Goal: Download file/media

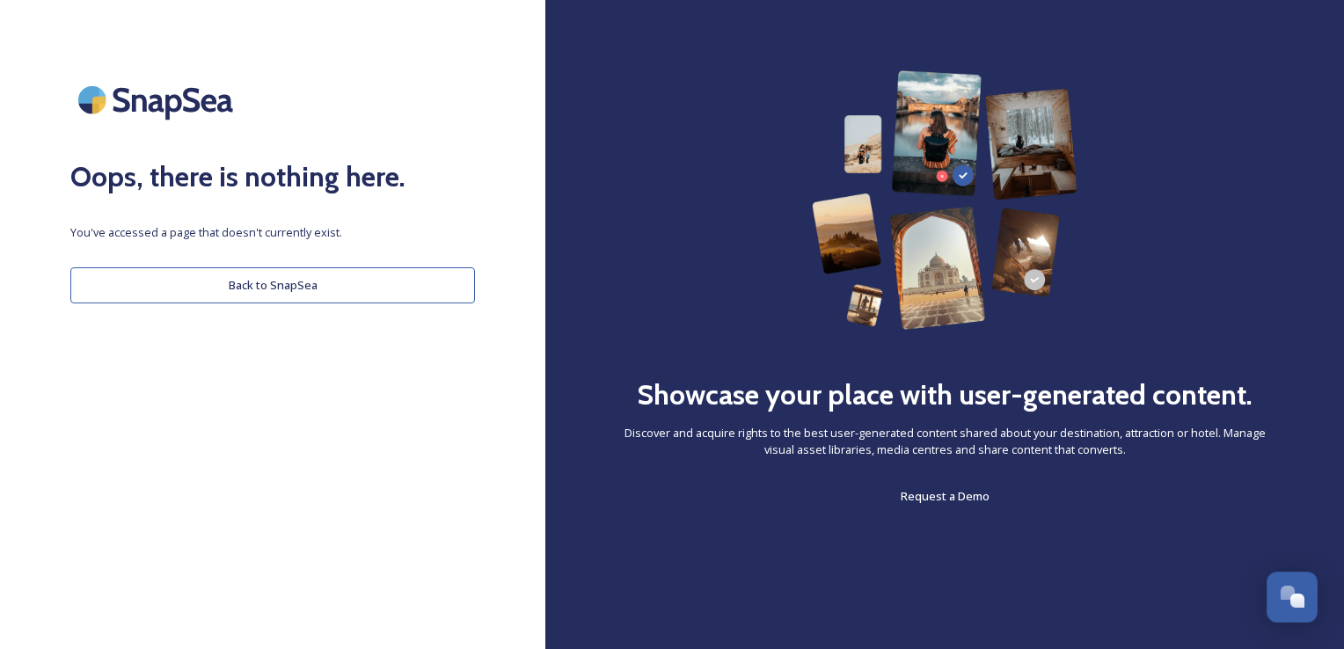
drag, startPoint x: 193, startPoint y: 269, endPoint x: 431, endPoint y: 322, distance: 244.1
click at [193, 273] on button "Back to SnapSea" at bounding box center [272, 285] width 405 height 36
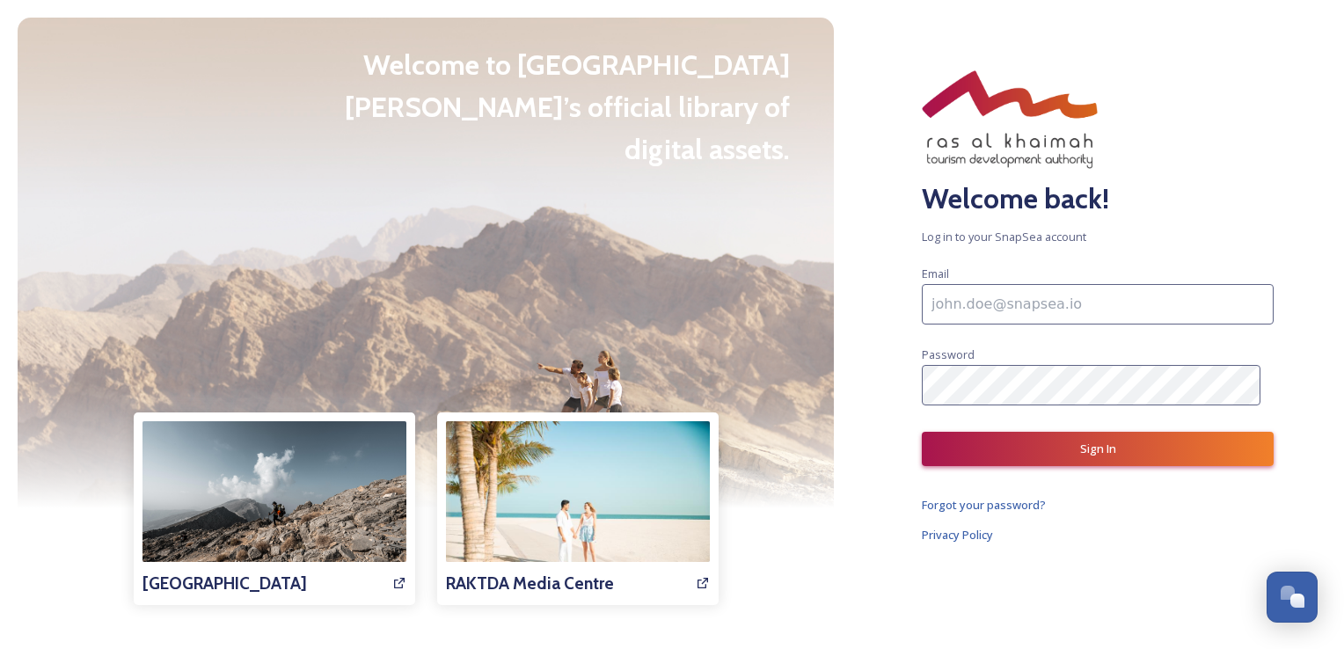
click at [995, 316] on input at bounding box center [1098, 304] width 352 height 40
type input "[PERSON_NAME][EMAIL_ADDRESS][PERSON_NAME][DOMAIN_NAME]"
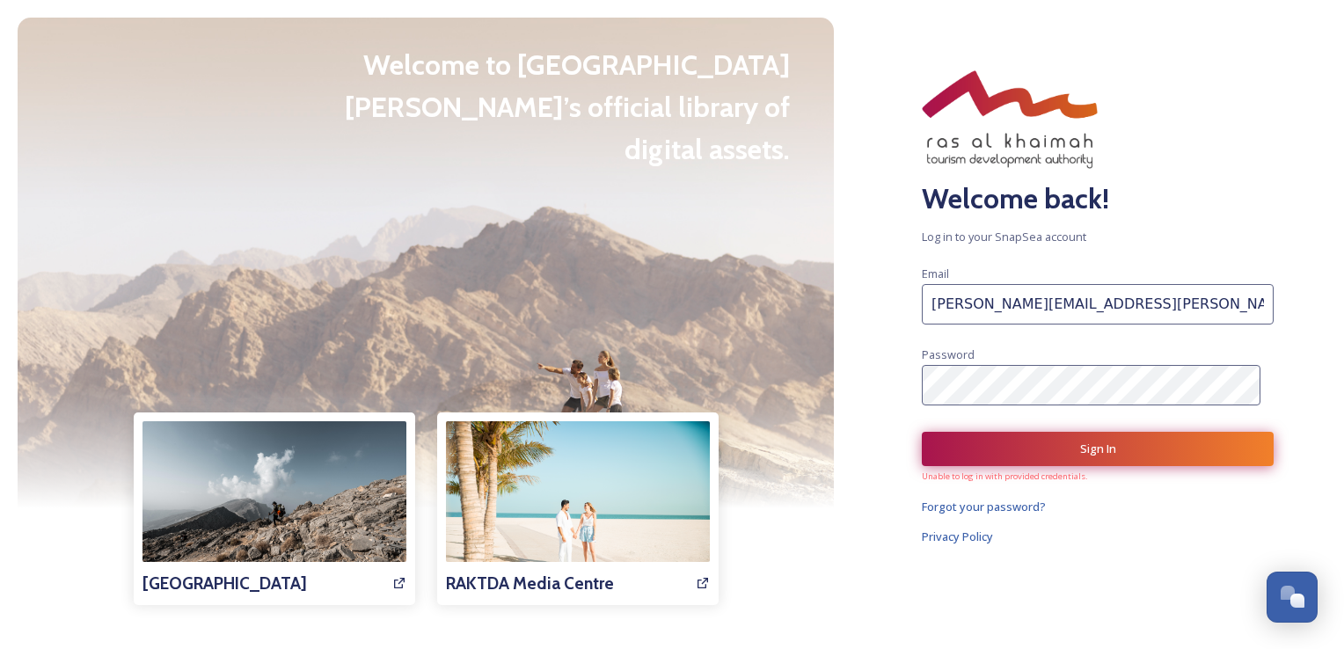
click at [1039, 445] on button "Sign In" at bounding box center [1098, 449] width 352 height 34
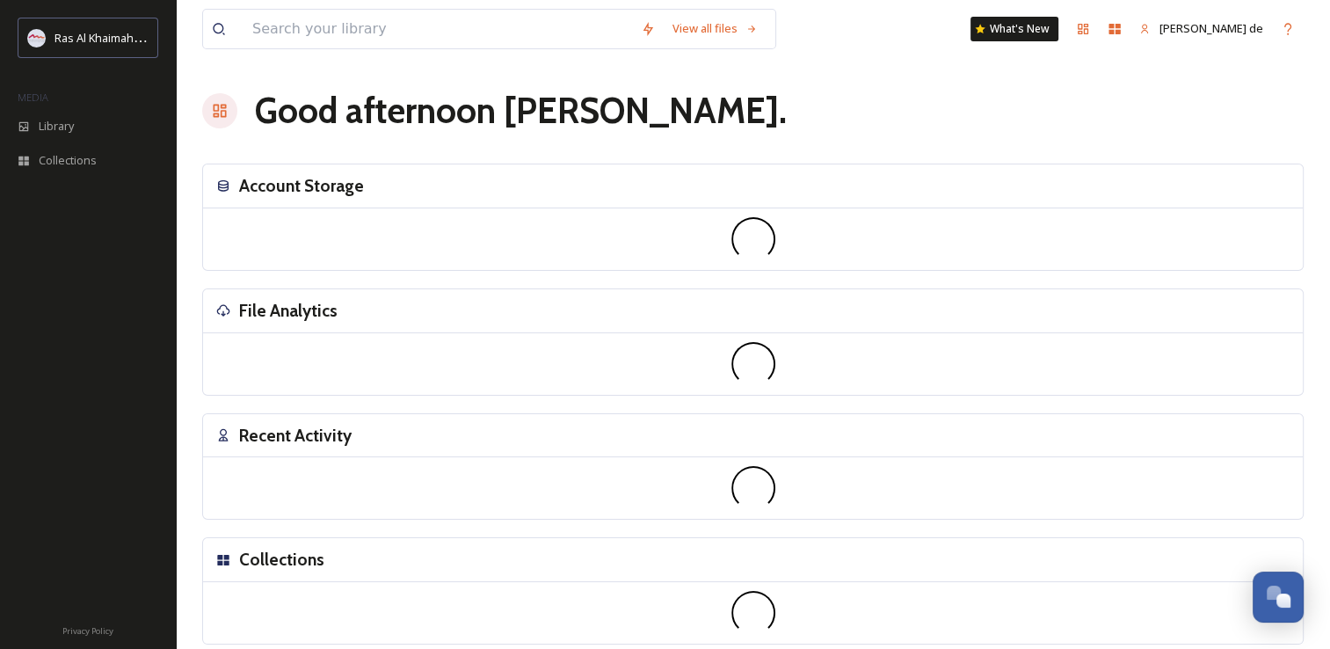
drag, startPoint x: 624, startPoint y: 116, endPoint x: 615, endPoint y: 125, distance: 13.1
click at [624, 116] on div "Good afternoon [PERSON_NAME] ." at bounding box center [753, 110] width 1102 height 53
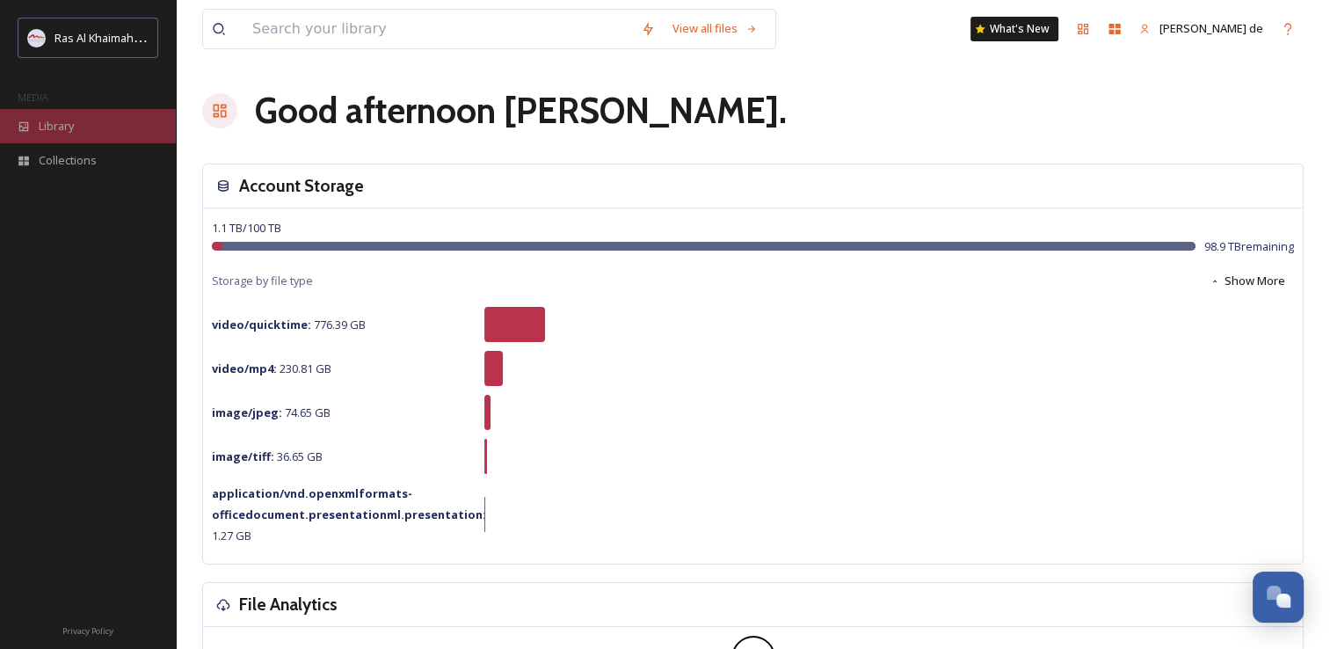
click at [42, 130] on span "Library" at bounding box center [56, 126] width 35 height 17
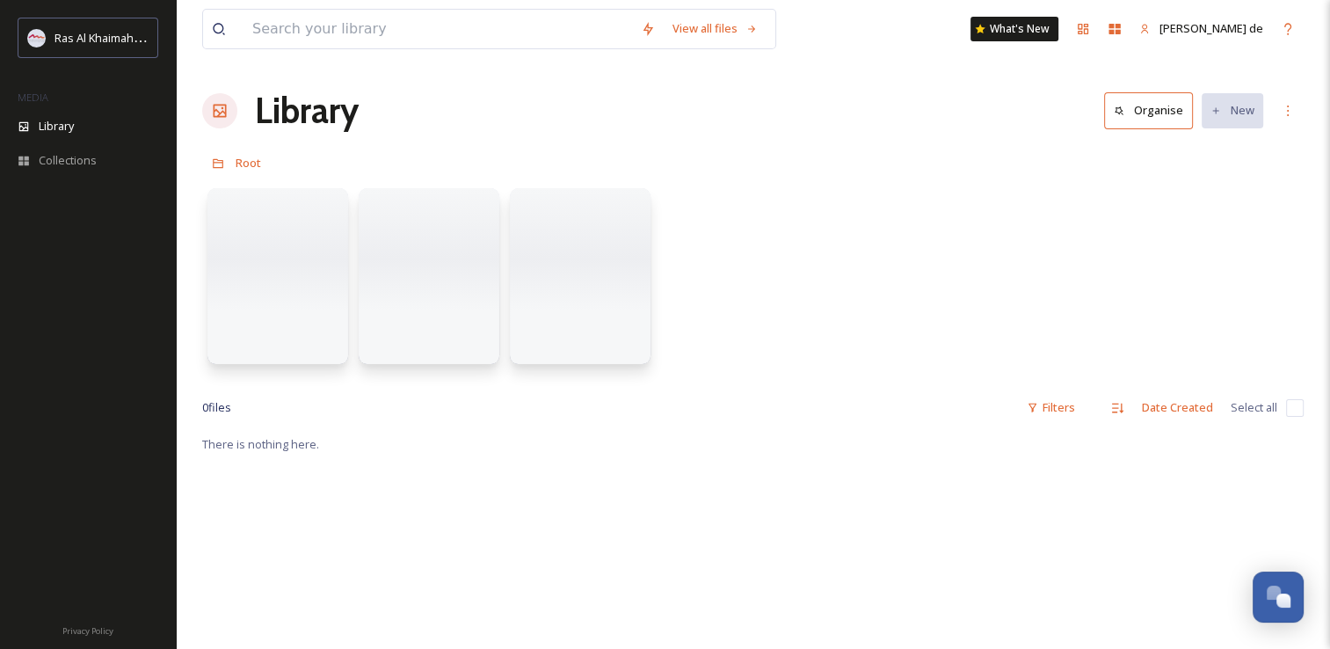
click at [749, 146] on div "Root" at bounding box center [753, 162] width 1102 height 33
click at [753, 228] on div at bounding box center [753, 280] width 1102 height 202
click at [106, 127] on div "Library" at bounding box center [88, 126] width 176 height 34
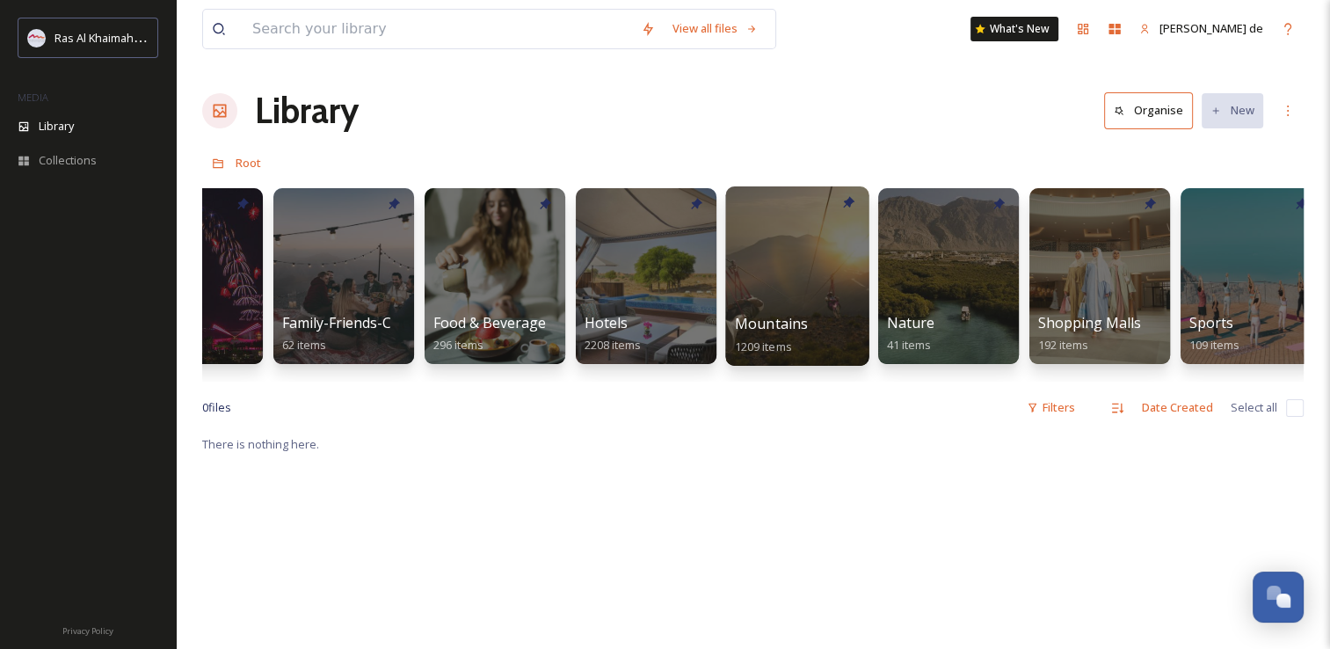
scroll to position [0, 717]
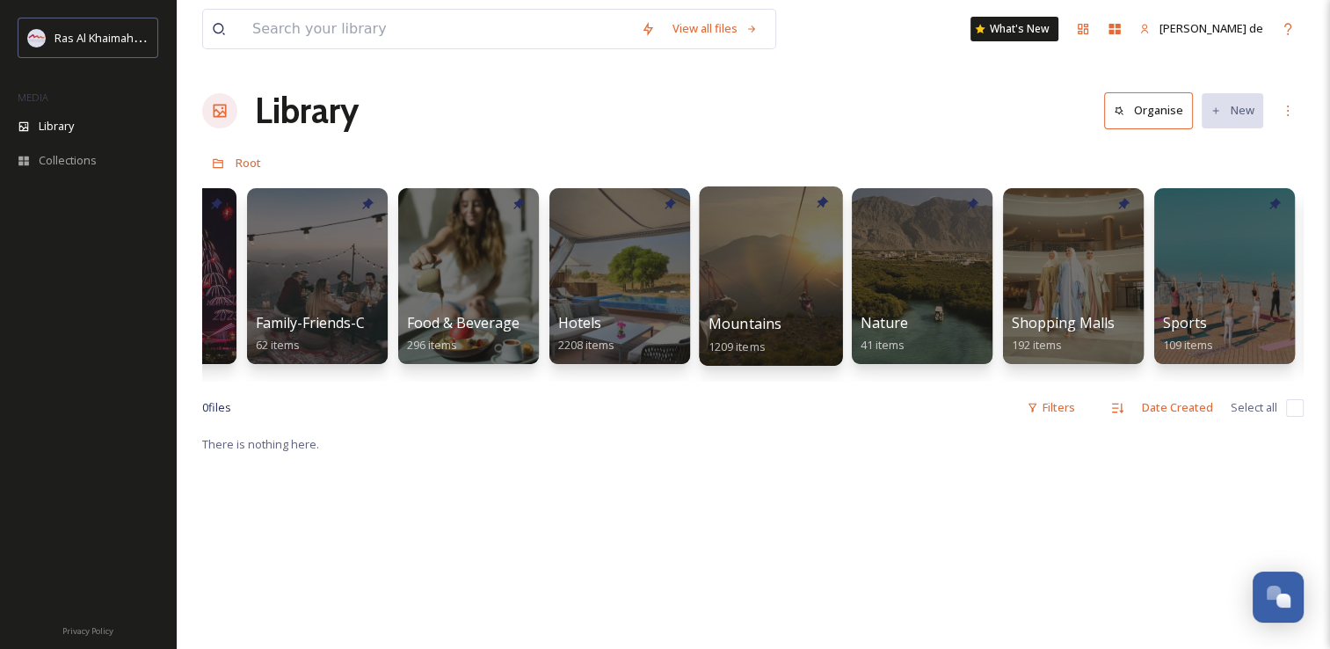
click at [772, 281] on div at bounding box center [770, 275] width 143 height 179
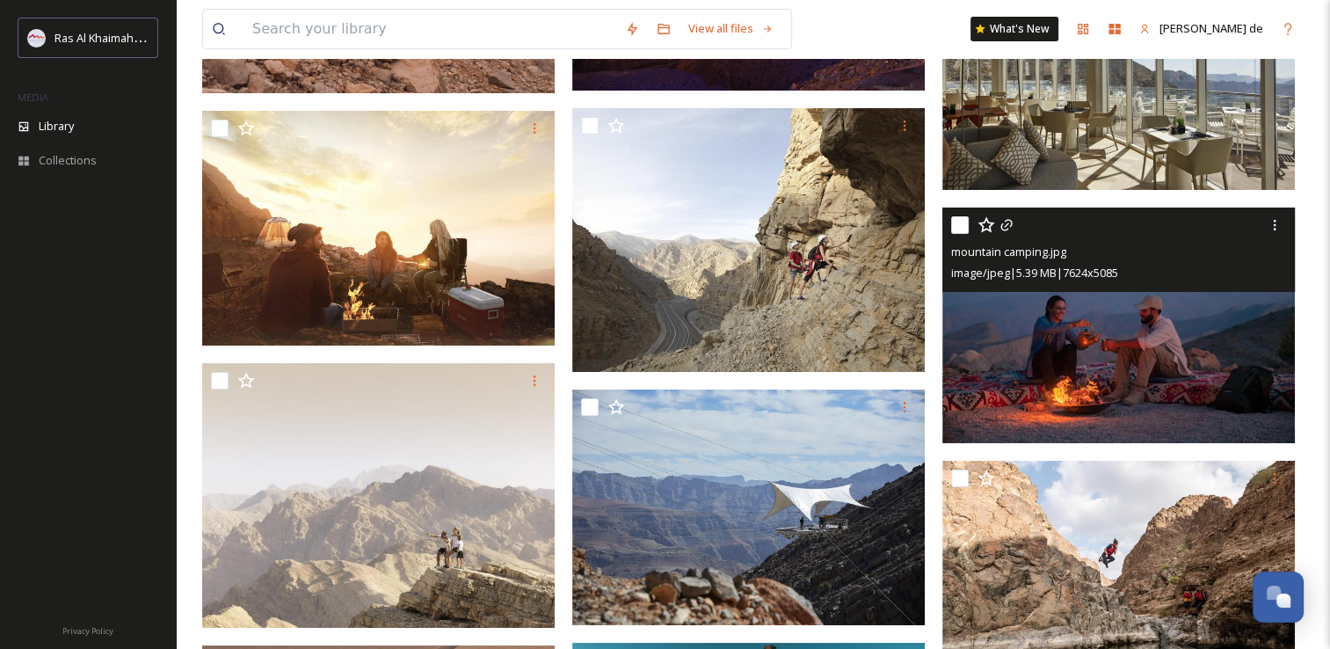
scroll to position [6254, 0]
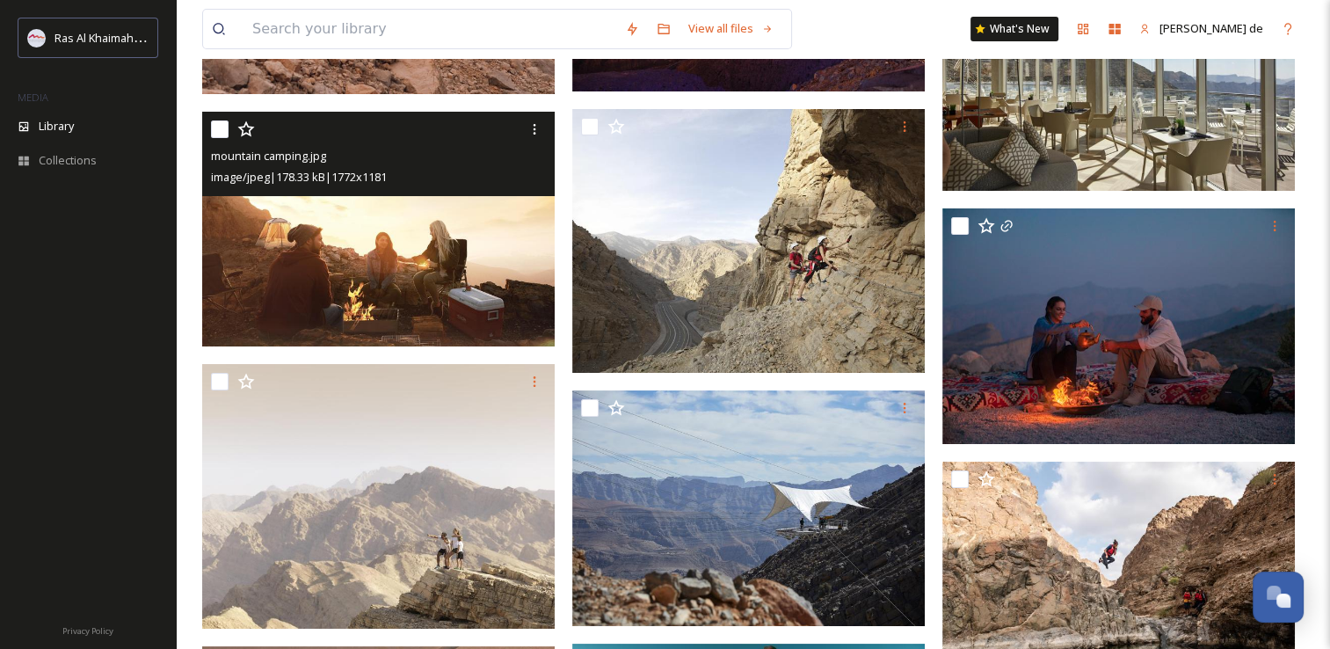
click at [426, 259] on img at bounding box center [378, 230] width 353 height 236
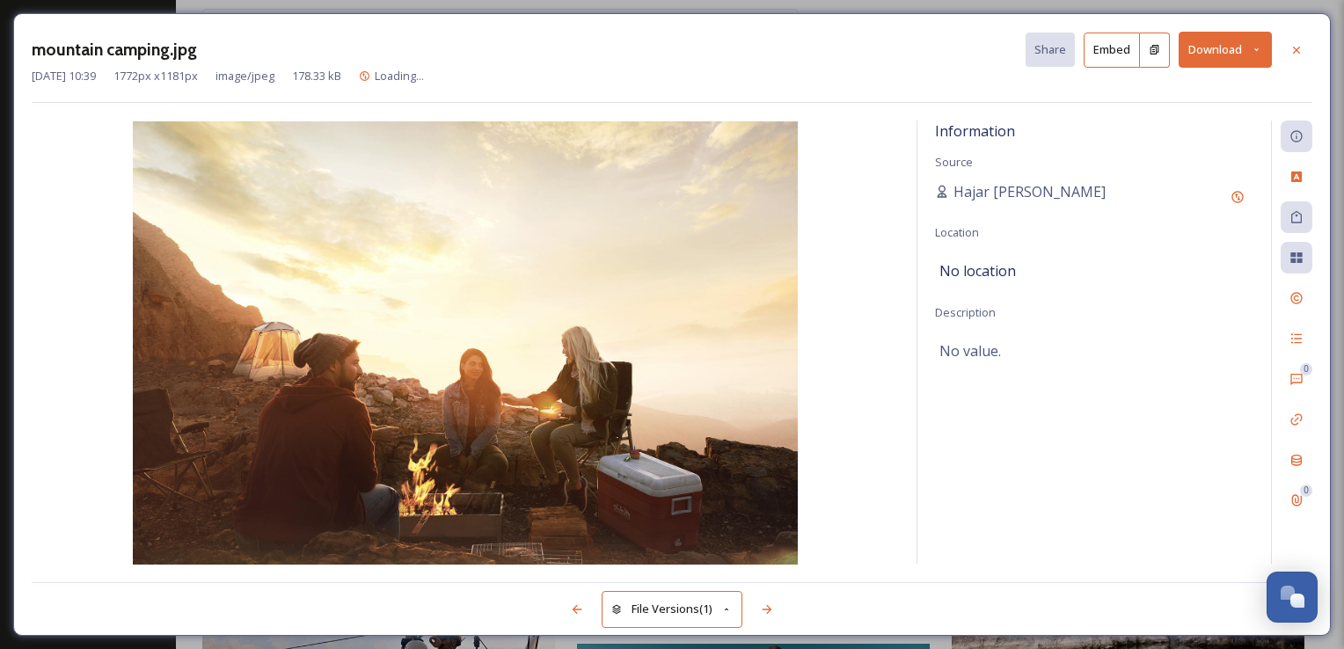
drag, startPoint x: 1210, startPoint y: 56, endPoint x: 1214, endPoint y: 67, distance: 11.1
click at [1209, 57] on button "Download" at bounding box center [1224, 50] width 93 height 36
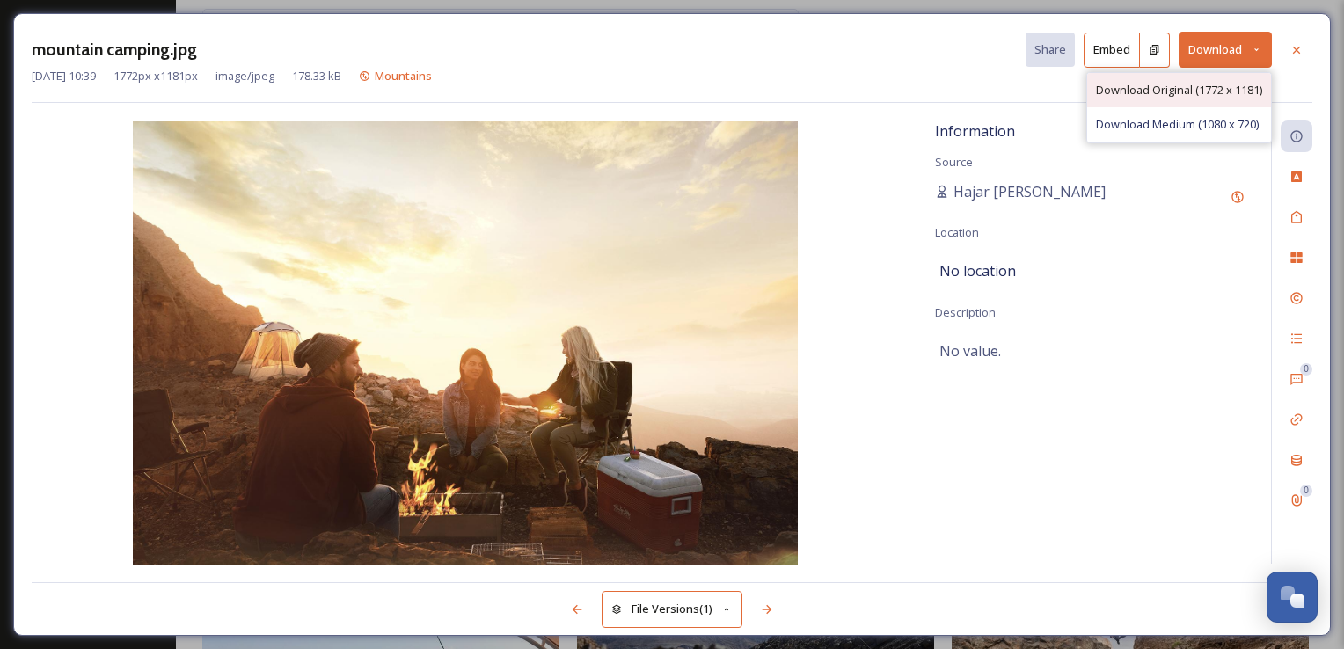
click at [1174, 97] on span "Download Original (1772 x 1181)" at bounding box center [1179, 90] width 166 height 17
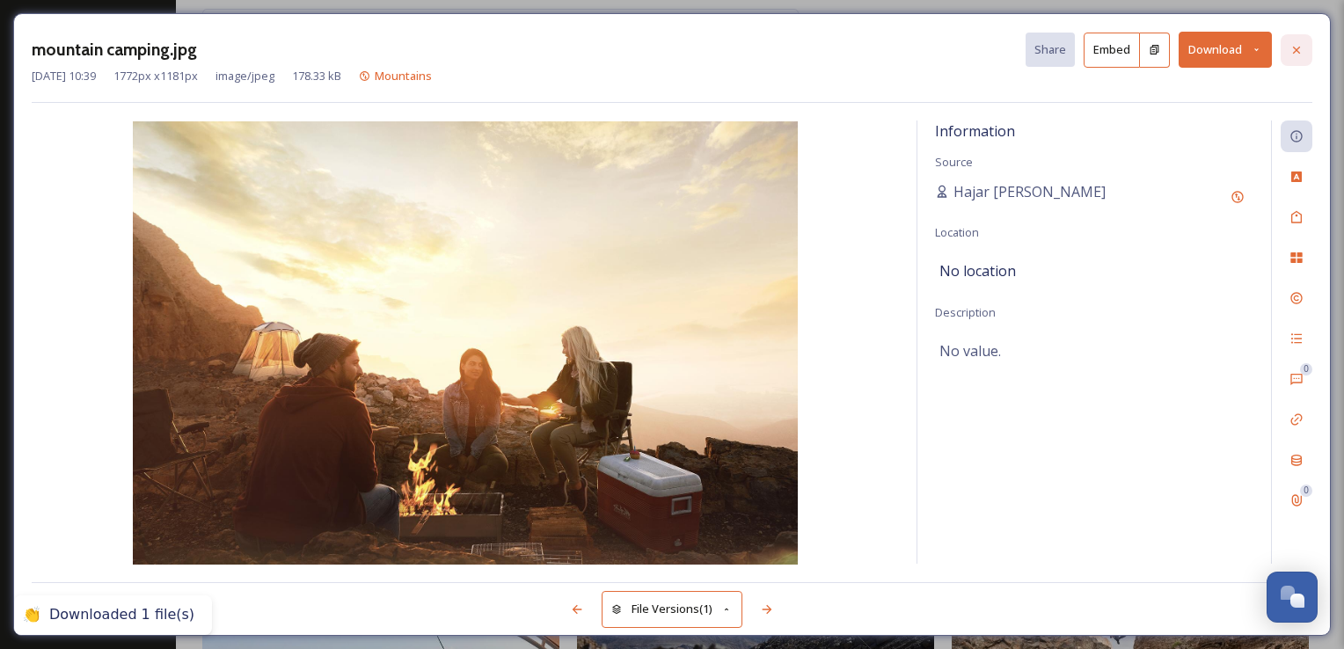
click at [1298, 51] on icon at bounding box center [1296, 49] width 7 height 7
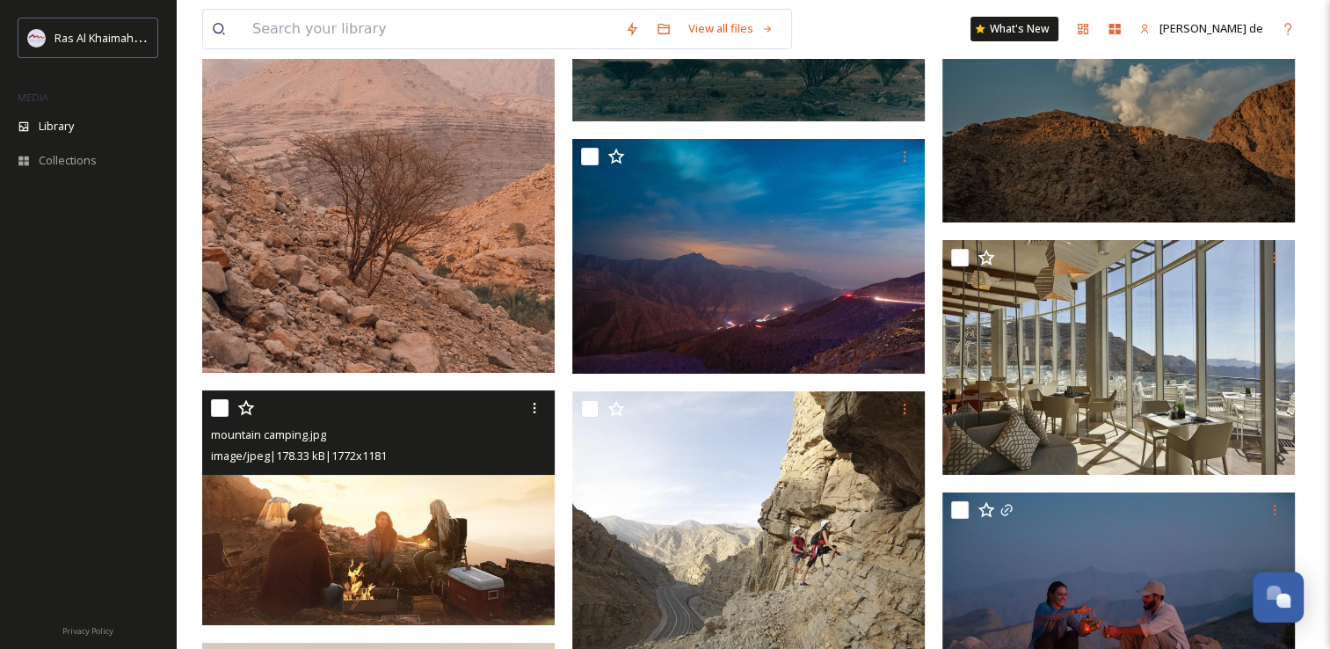
scroll to position [5814, 0]
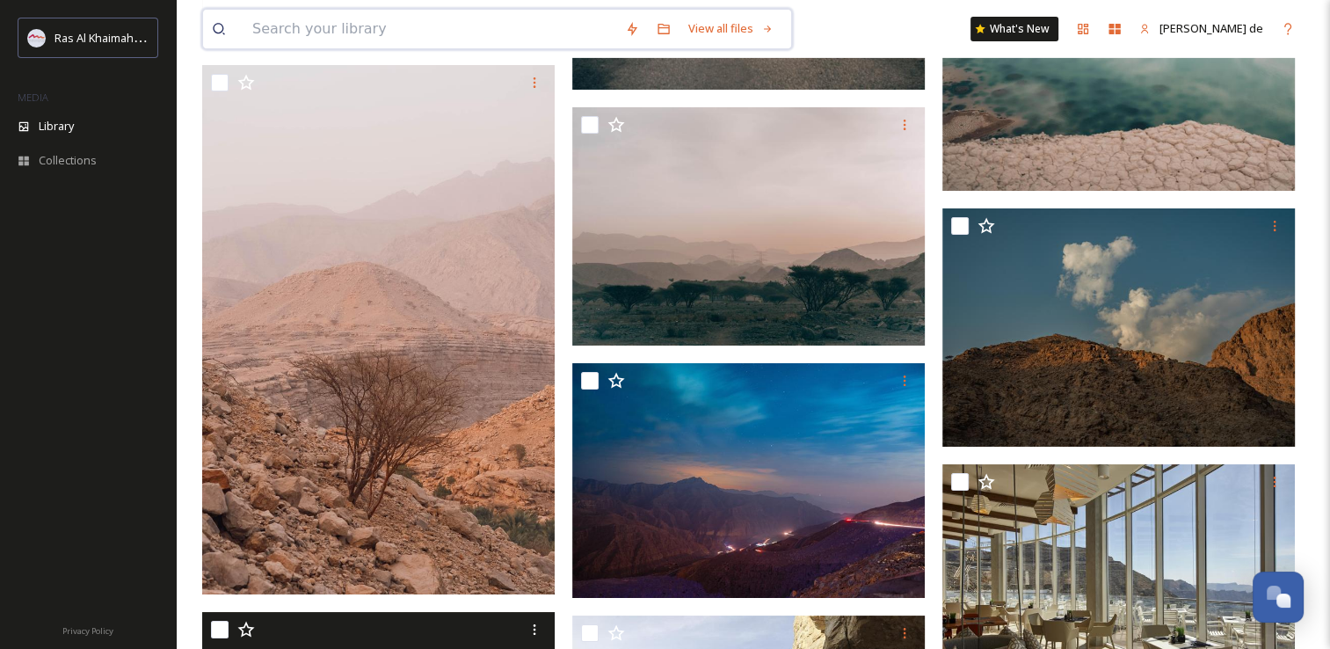
click at [380, 26] on input at bounding box center [430, 29] width 373 height 39
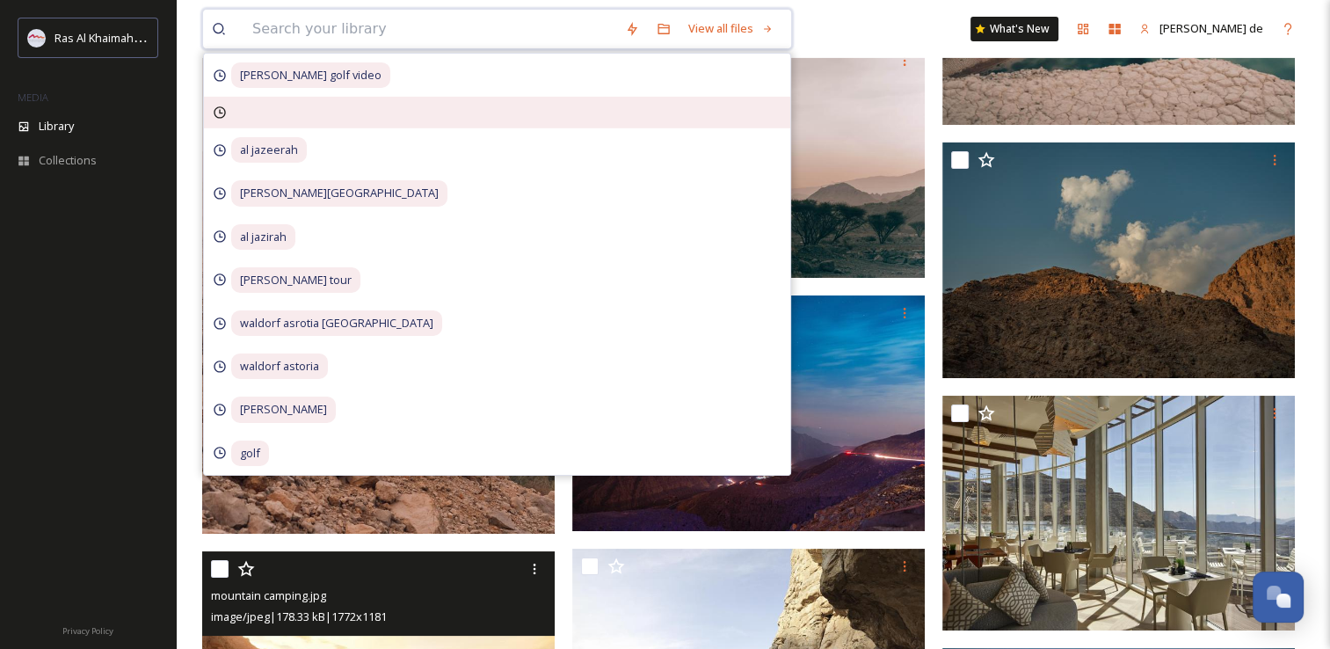
scroll to position [5754, 0]
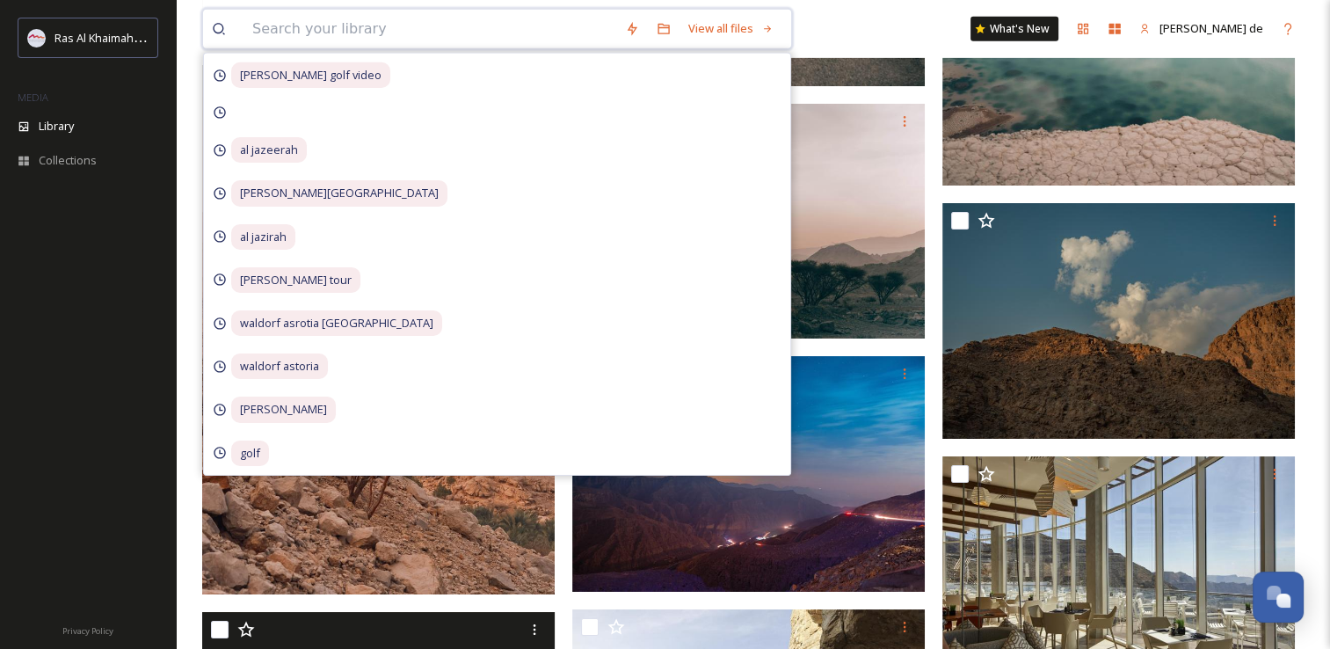
click at [408, 37] on input at bounding box center [430, 29] width 373 height 39
paste input "The day begins in [GEOGRAPHIC_DATA], [GEOGRAPHIC_DATA]’s creative heart, with a…"
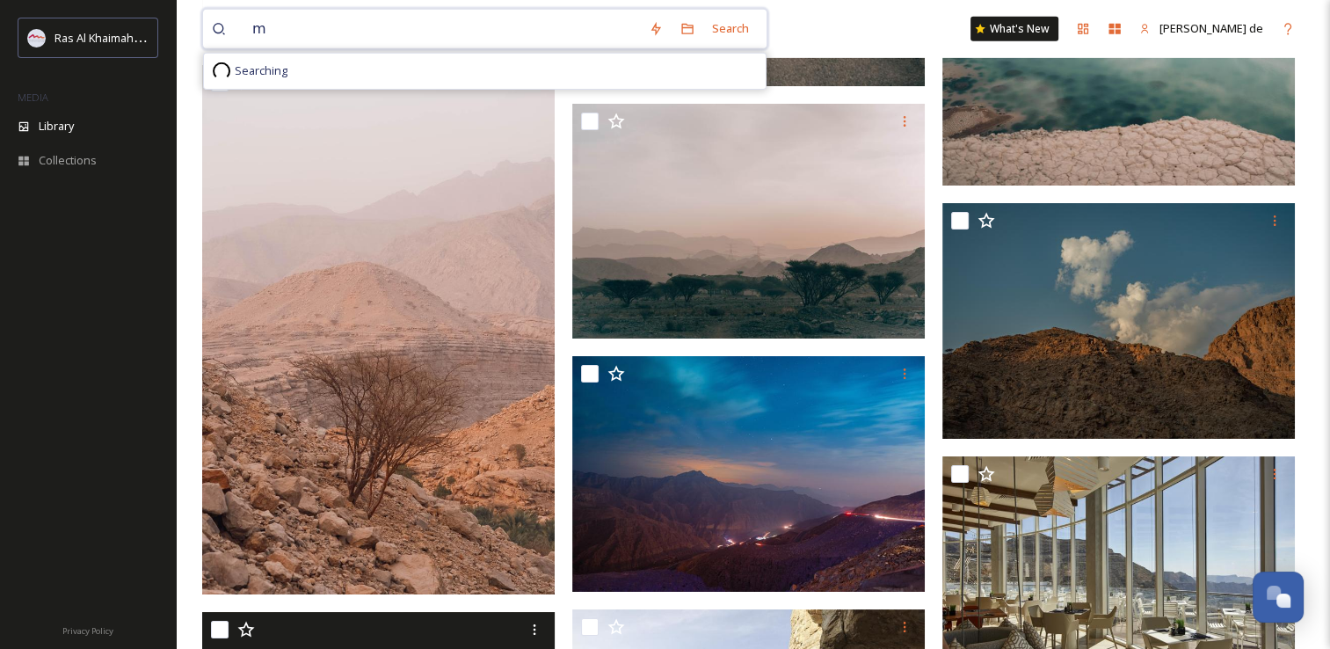
scroll to position [0, 0]
type input "mwaheeb"
drag, startPoint x: 316, startPoint y: 33, endPoint x: 281, endPoint y: 26, distance: 34.8
click at [281, 26] on span "mwaheeb" at bounding box center [279, 29] width 70 height 26
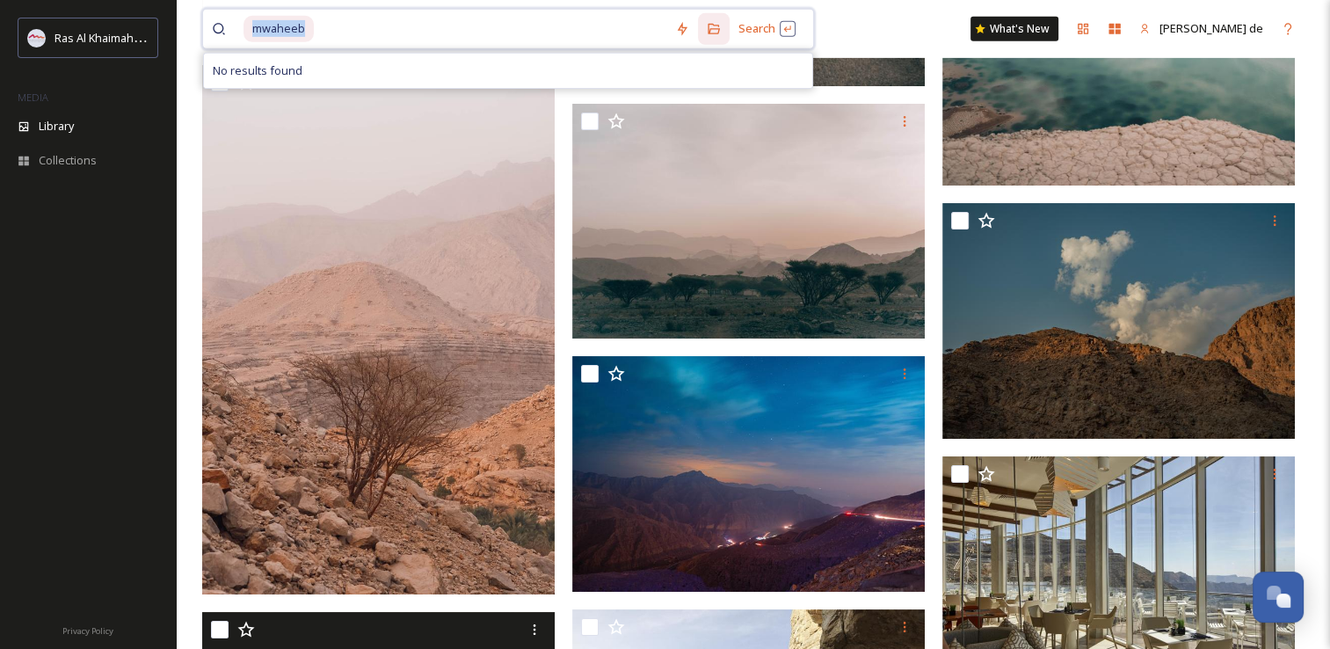
copy span "mwaheeb"
